Goal: Task Accomplishment & Management: Manage account settings

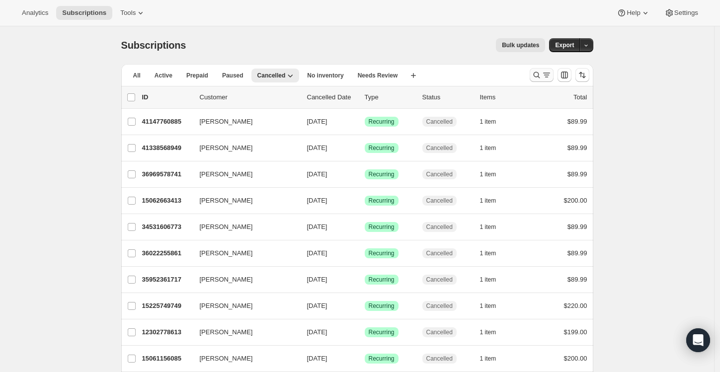
click at [537, 74] on icon "Search and filter results" at bounding box center [537, 75] width 10 height 10
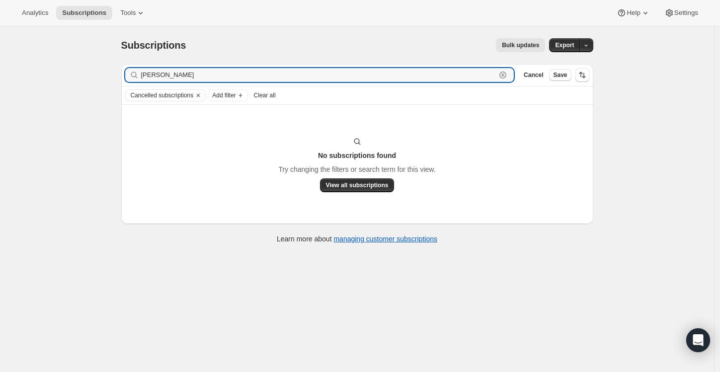
drag, startPoint x: 167, startPoint y: 76, endPoint x: 92, endPoint y: 77, distance: 74.1
click at [92, 77] on div "Subscriptions. This page is ready Subscriptions Bulk updates More actions Bulk …" at bounding box center [357, 212] width 714 height 372
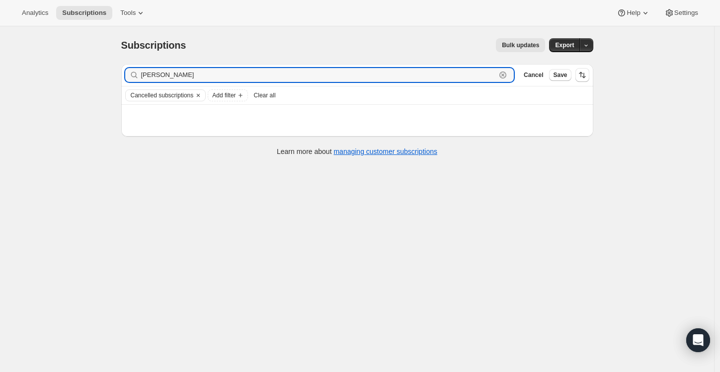
type input "Cameron"
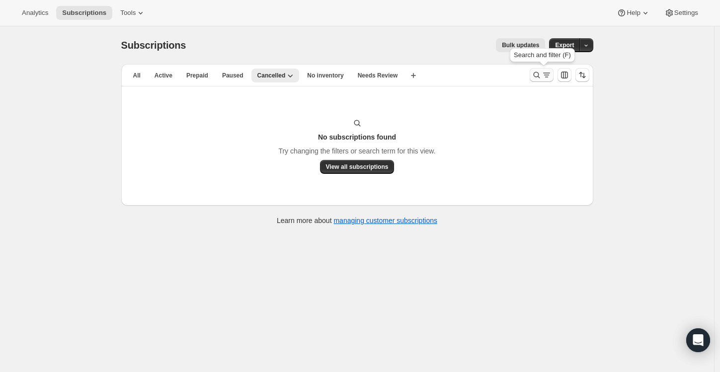
click at [544, 78] on icon "Search and filter results" at bounding box center [547, 75] width 10 height 10
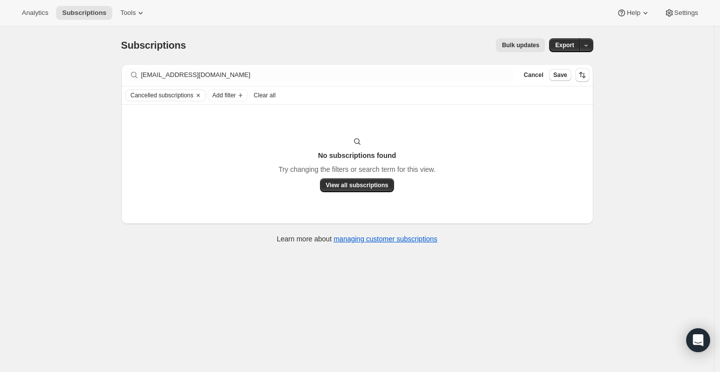
click at [202, 92] on icon "Clear" at bounding box center [198, 95] width 8 height 8
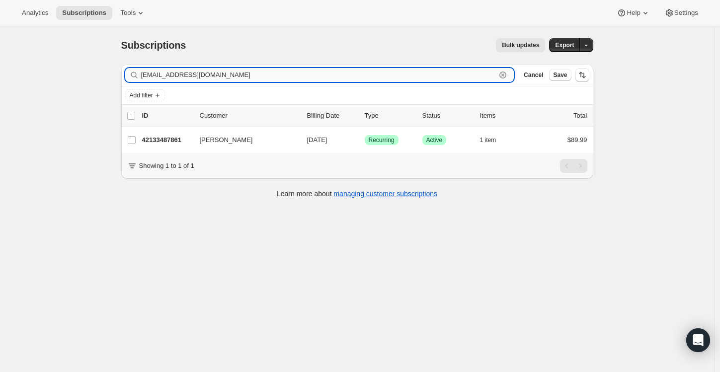
click at [217, 76] on input "smarck8@gmail.com" at bounding box center [318, 75] width 355 height 14
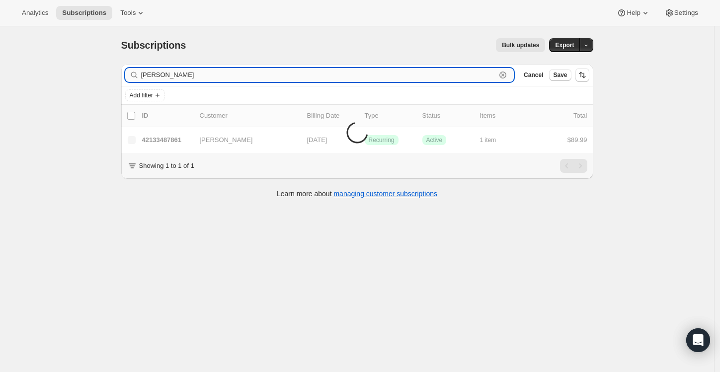
type input "jayme"
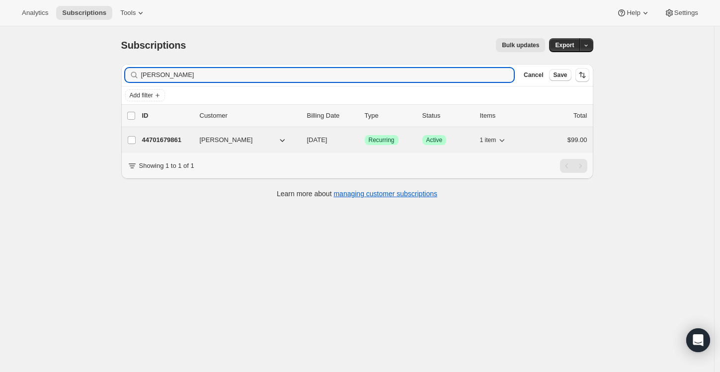
click at [170, 143] on p "44701679861" at bounding box center [167, 140] width 50 height 10
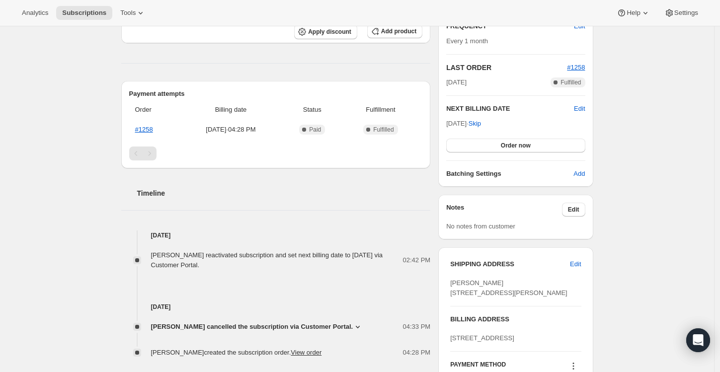
scroll to position [233, 0]
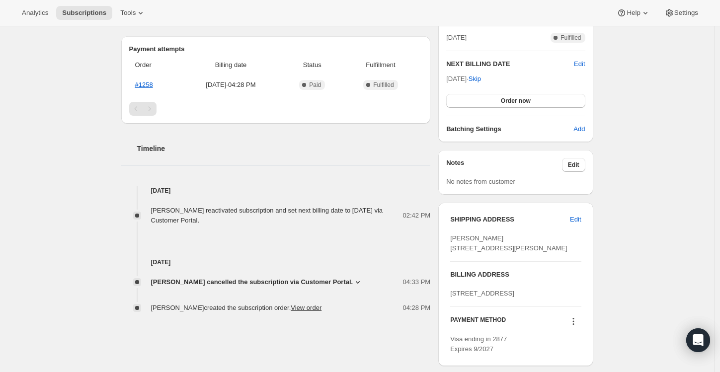
drag, startPoint x: 214, startPoint y: 214, endPoint x: 293, endPoint y: 219, distance: 79.2
click at [293, 219] on div "Jayme Cameron reactivated subscription and set next billing date to Tuesday, Se…" at bounding box center [277, 216] width 252 height 20
click at [353, 283] on span "Jayme Cameron cancelled the subscription via Customer Portal." at bounding box center [252, 282] width 202 height 10
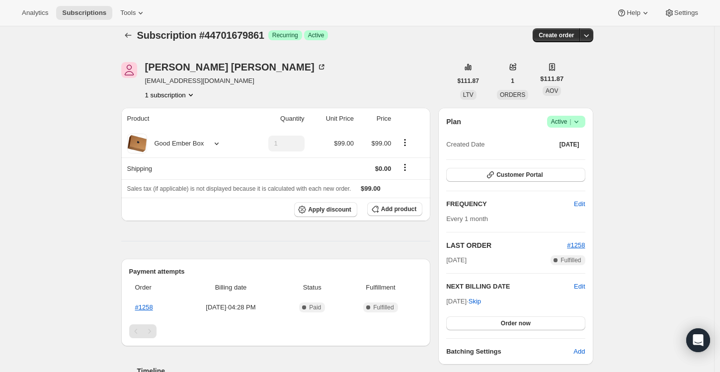
scroll to position [0, 0]
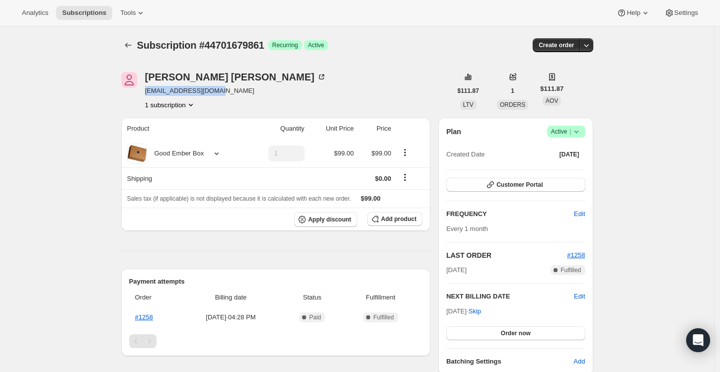
drag, startPoint x: 222, startPoint y: 90, endPoint x: 147, endPoint y: 90, distance: 74.6
click at [147, 90] on span "batd.jaymec@gmail.com" at bounding box center [235, 91] width 181 height 10
copy span "batd.jaymec@gmail.com"
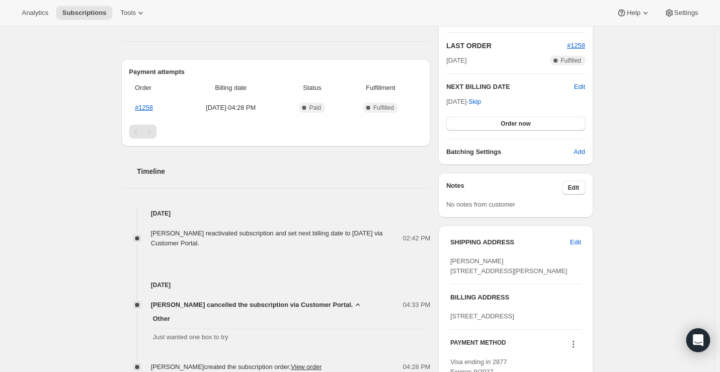
scroll to position [269, 0]
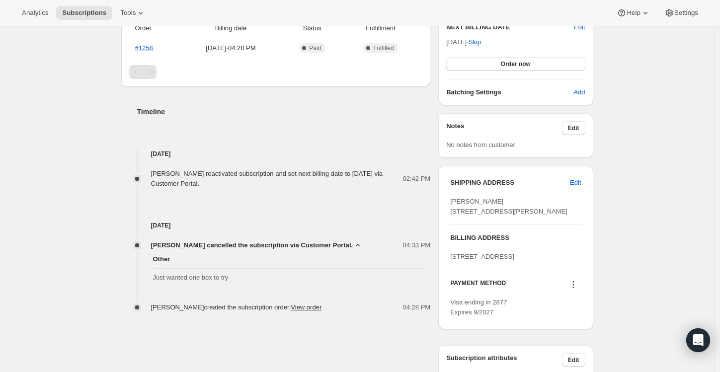
click at [55, 233] on div "Subscription #44701679861. This page is ready Subscription #44701679861 Success…" at bounding box center [357, 88] width 714 height 663
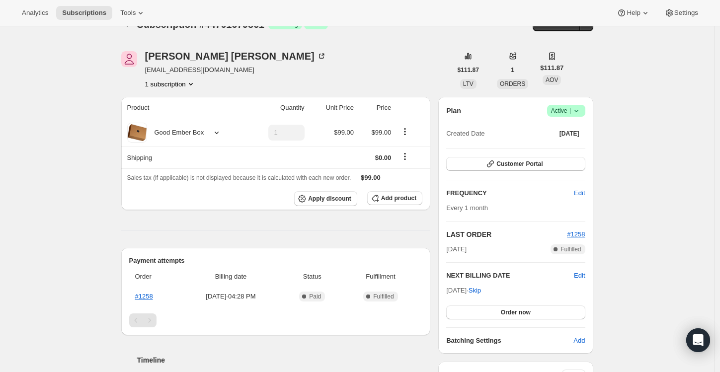
scroll to position [0, 0]
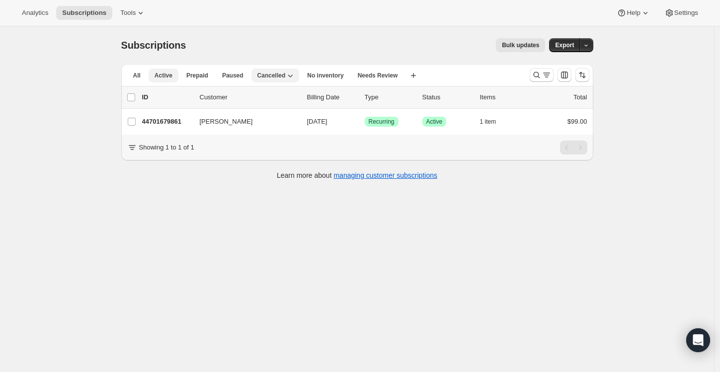
click at [171, 77] on span "Active" at bounding box center [164, 76] width 18 height 8
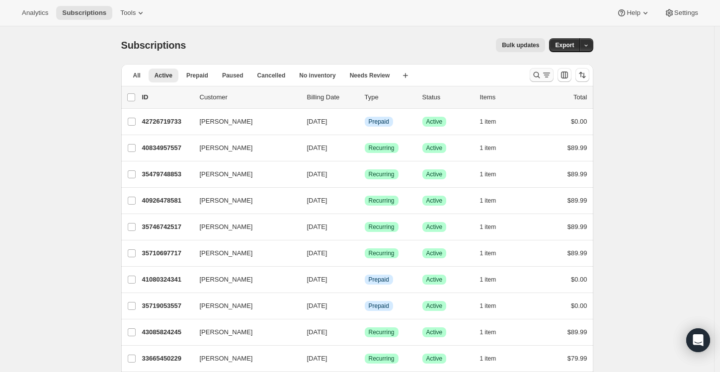
click at [544, 73] on icon "Search and filter results" at bounding box center [547, 75] width 10 height 10
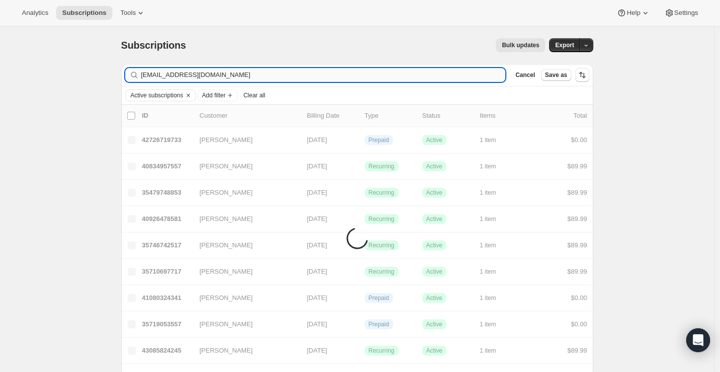
type input "[EMAIL_ADDRESS][DOMAIN_NAME]"
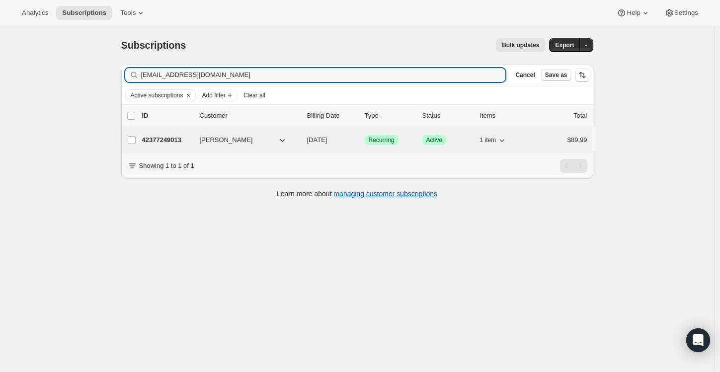
click at [181, 139] on p "42377249013" at bounding box center [167, 140] width 50 height 10
